Goal: Transaction & Acquisition: Purchase product/service

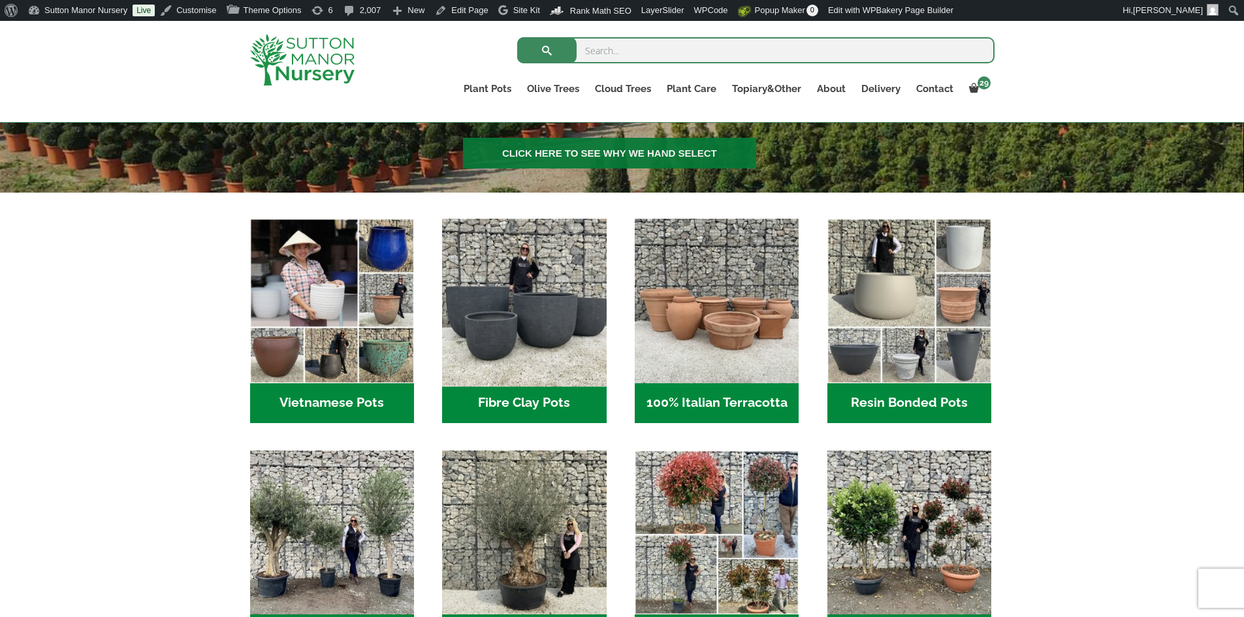
scroll to position [457, 0]
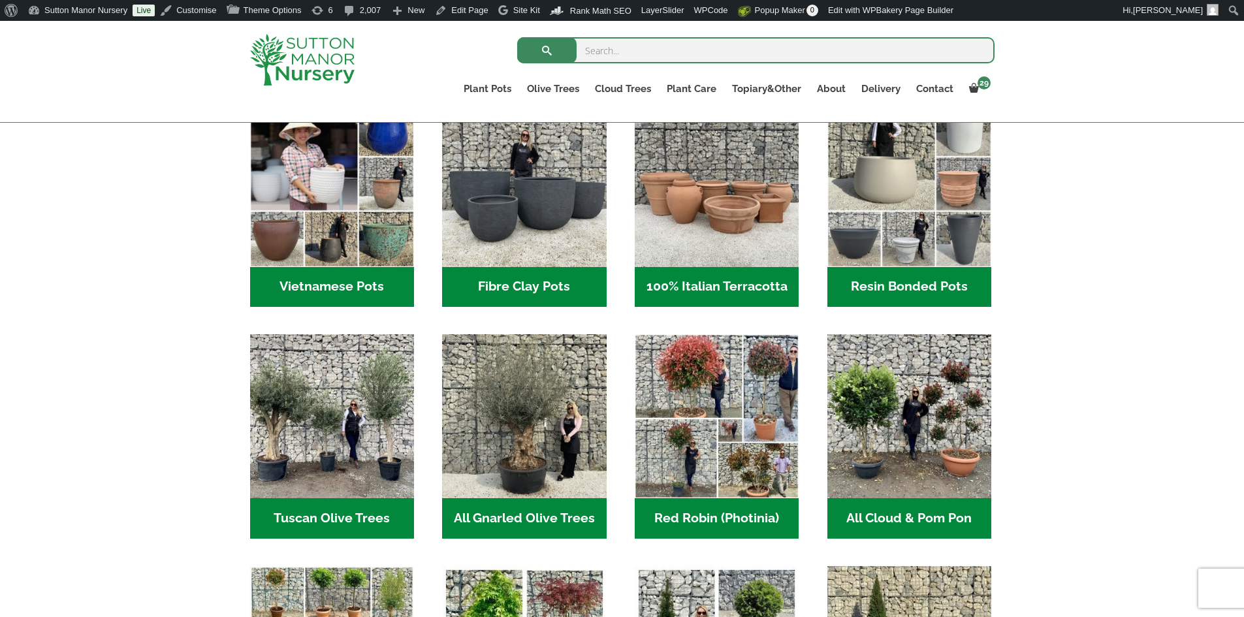
click at [905, 291] on h2 "Resin Bonded Pots (212)" at bounding box center [909, 287] width 164 height 40
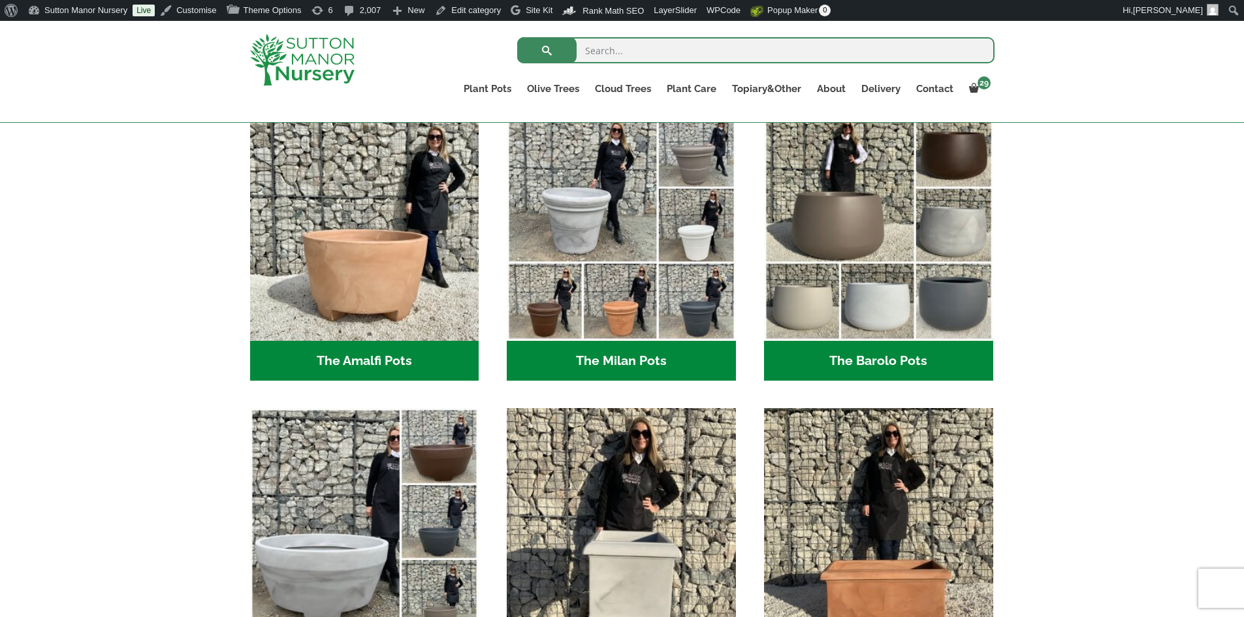
scroll to position [457, 0]
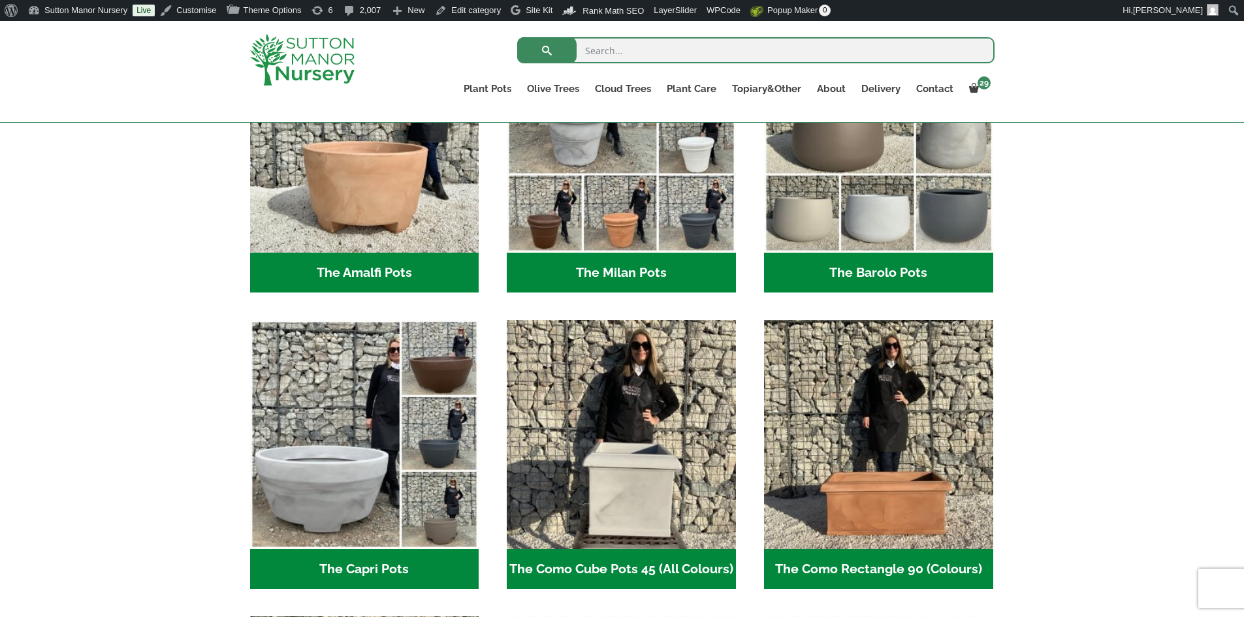
click at [627, 261] on h2 "The Milan Pots (35)" at bounding box center [621, 273] width 229 height 40
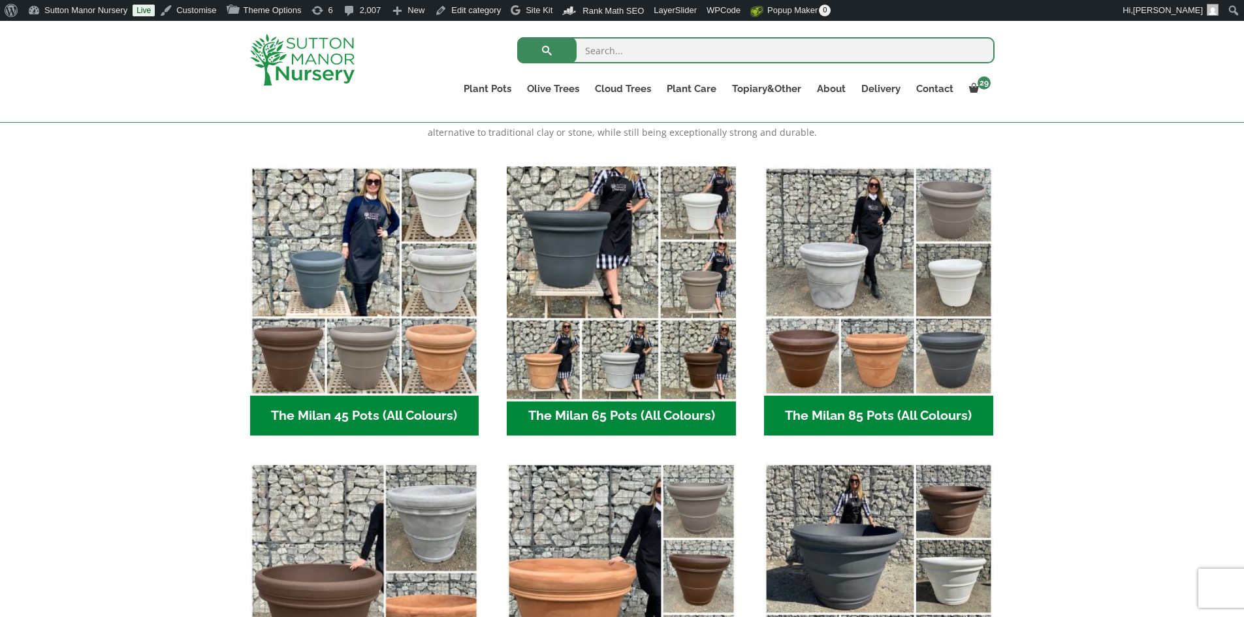
scroll to position [392, 0]
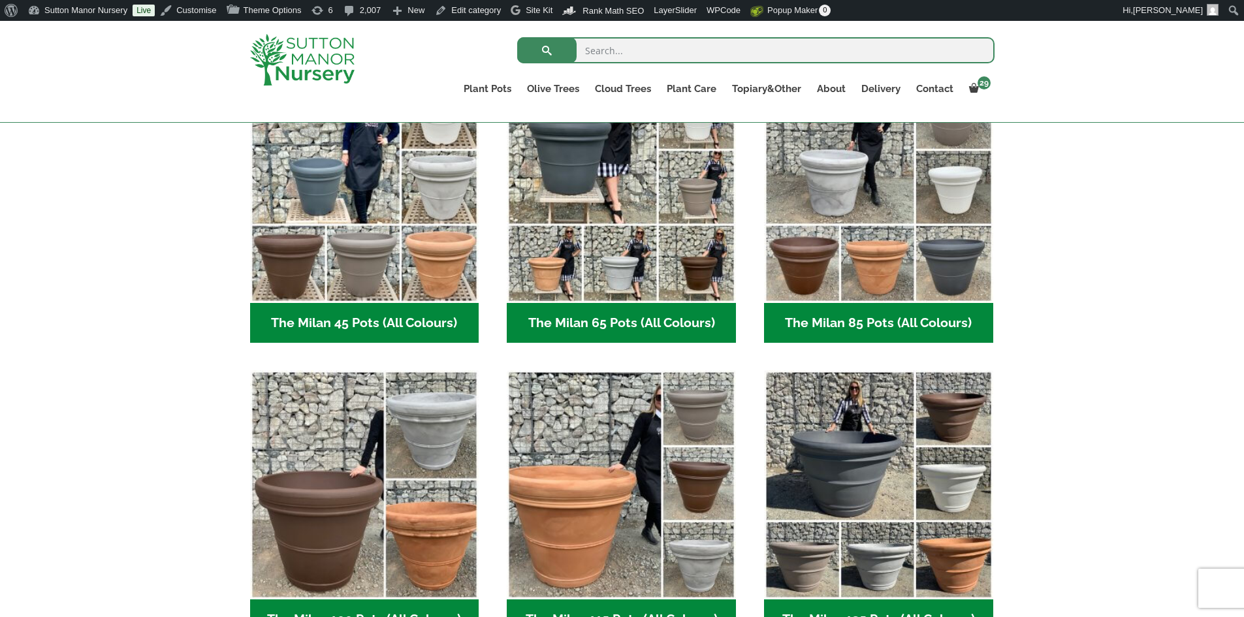
click at [862, 332] on h2 "The Milan 85 Pots (All Colours) (6)" at bounding box center [878, 323] width 229 height 40
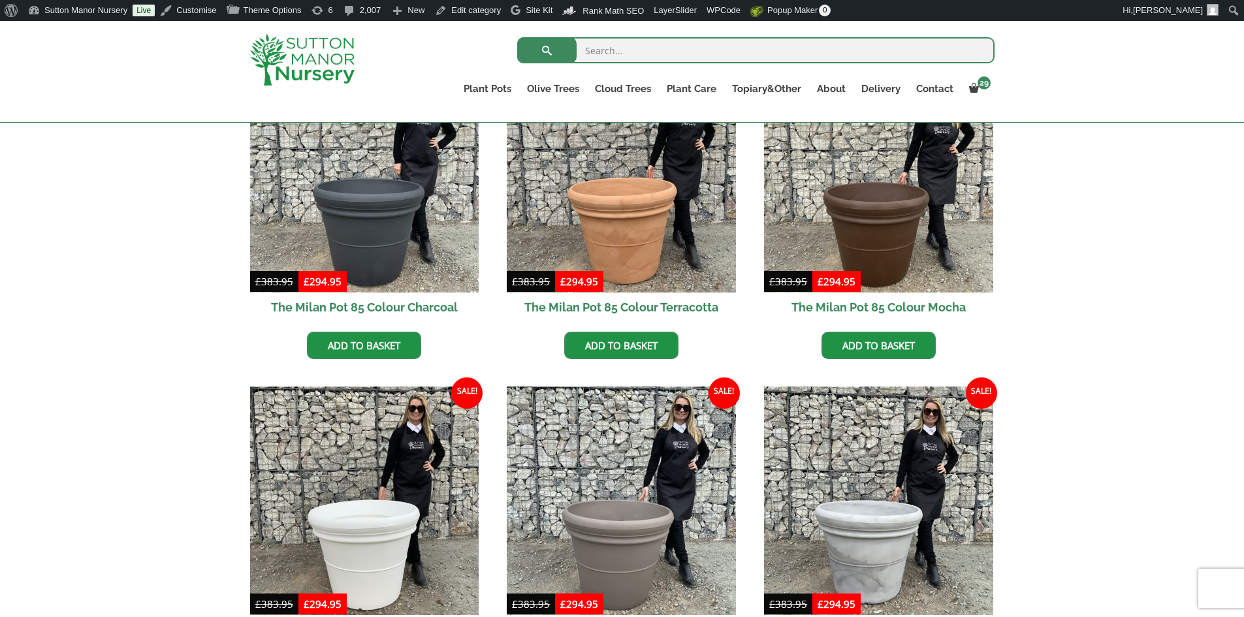
scroll to position [392, 0]
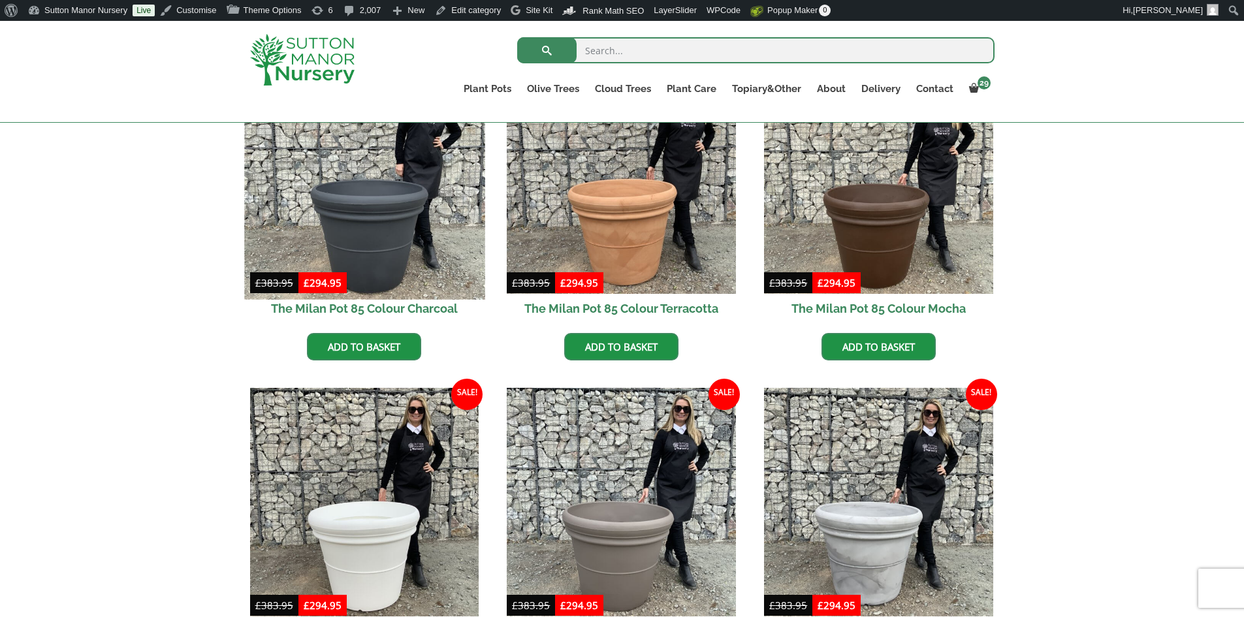
click at [400, 236] on img at bounding box center [364, 179] width 240 height 240
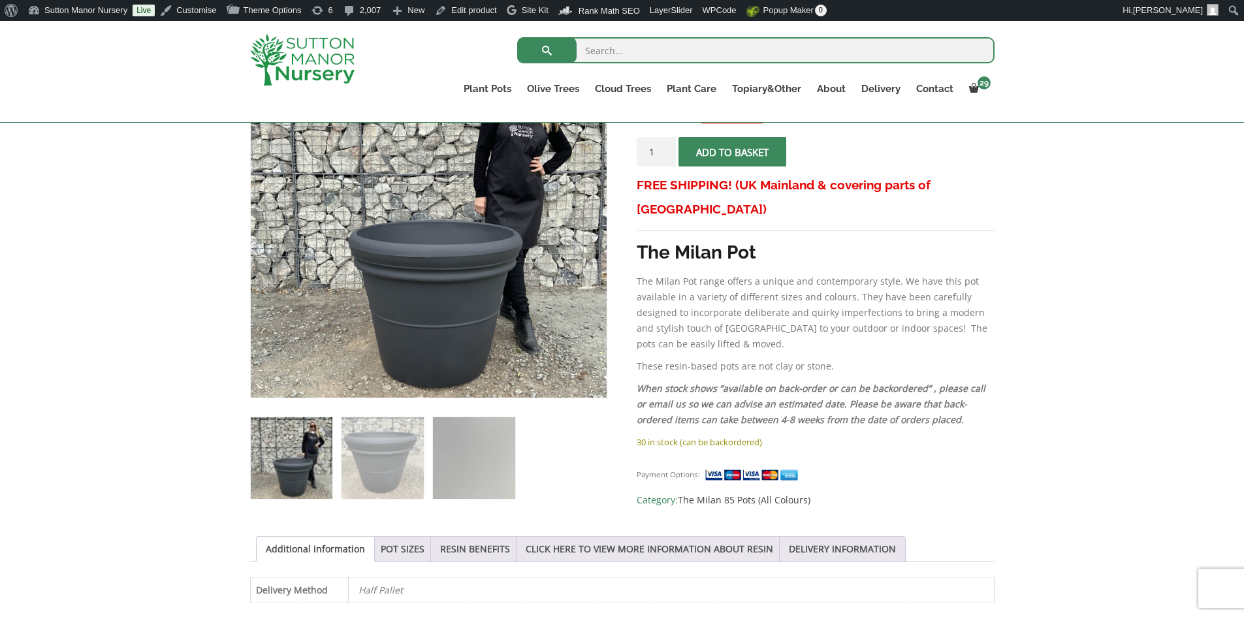
scroll to position [392, 0]
